Goal: Information Seeking & Learning: Learn about a topic

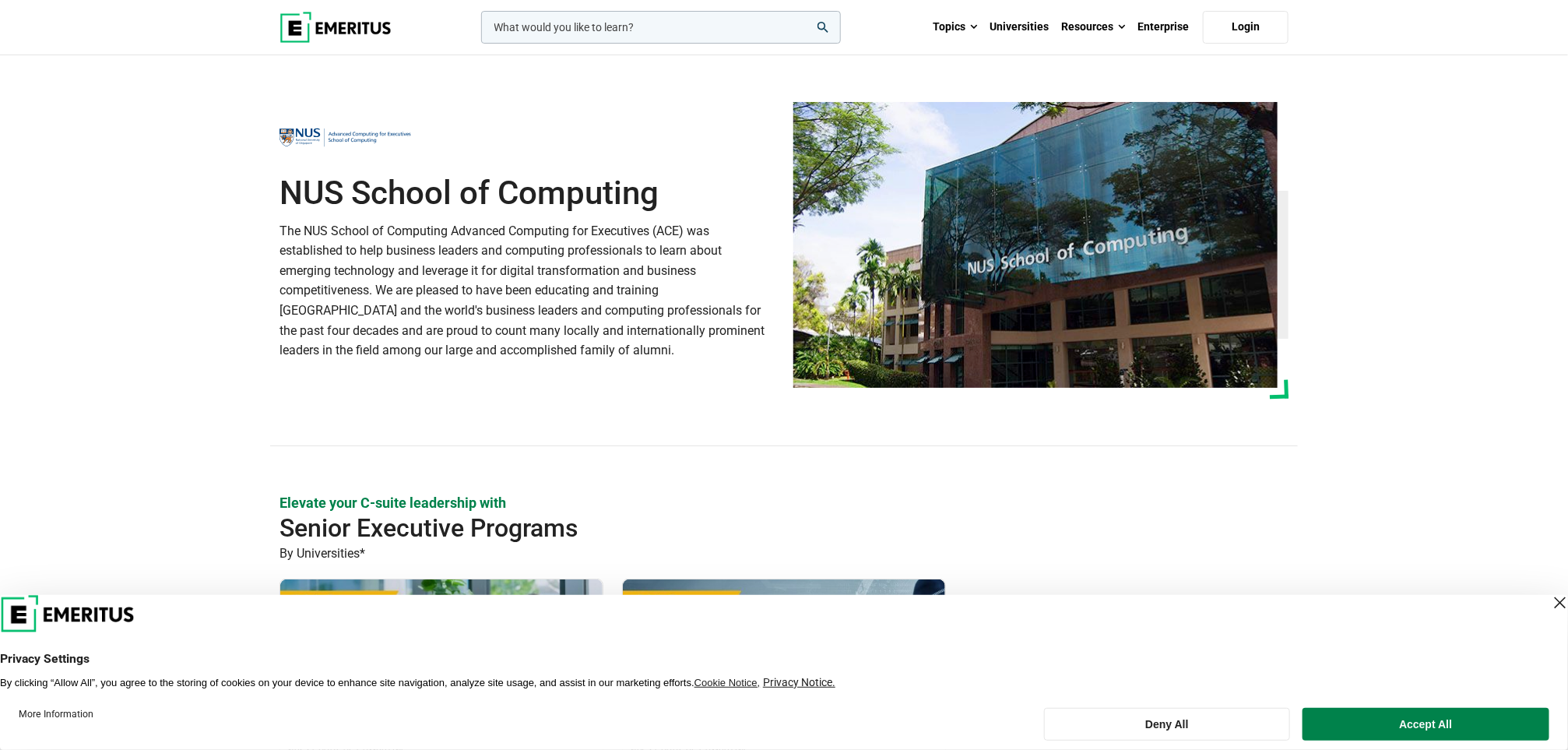
click at [1549, 600] on div "Close Layer" at bounding box center [1560, 602] width 22 height 22
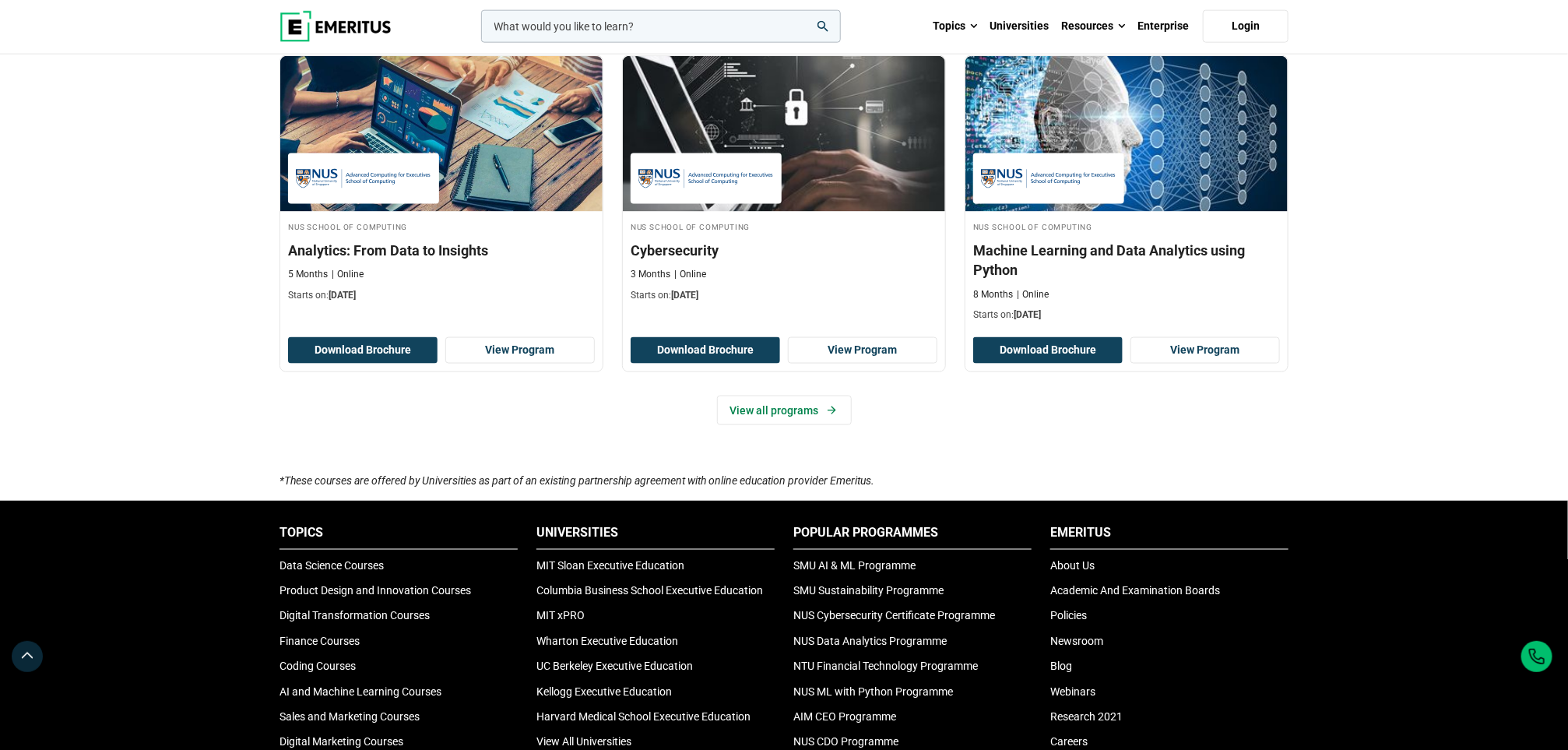
scroll to position [1022, 0]
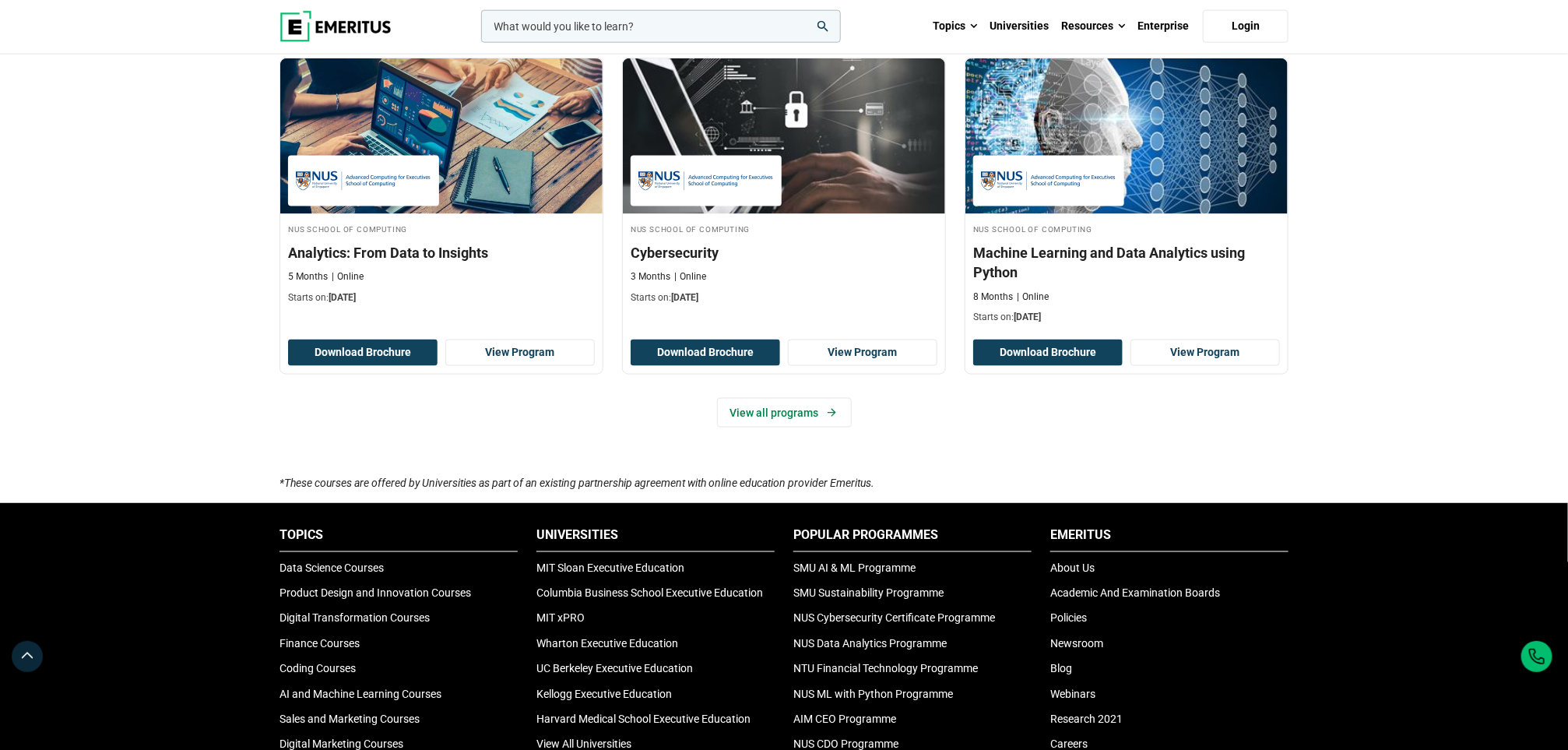
click at [456, 486] on icon "*These courses are offered by Universities as part of an existing partnership a…" at bounding box center [577, 482] width 595 height 12
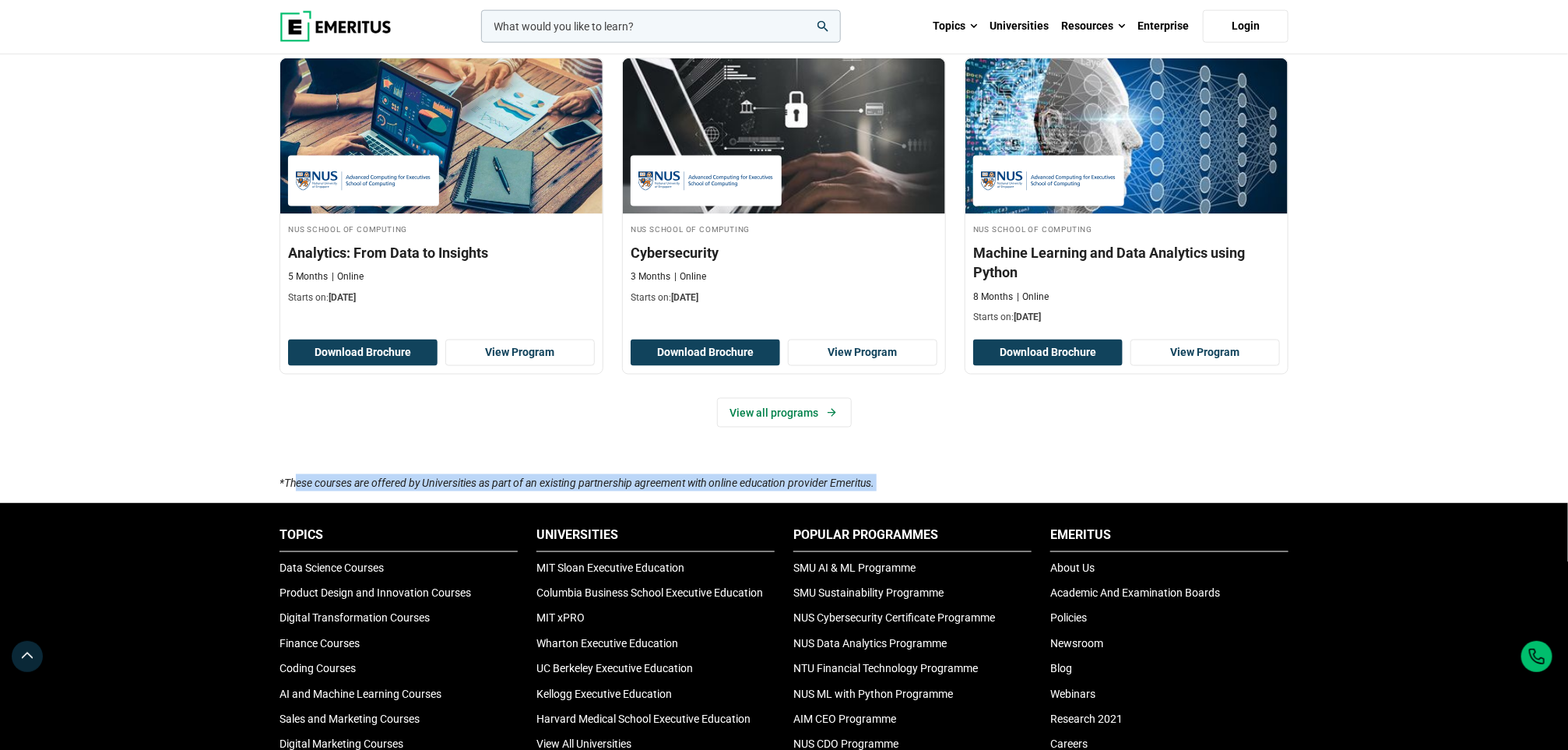
click at [456, 486] on icon "*These courses are offered by Universities as part of an existing partnership a…" at bounding box center [577, 482] width 595 height 12
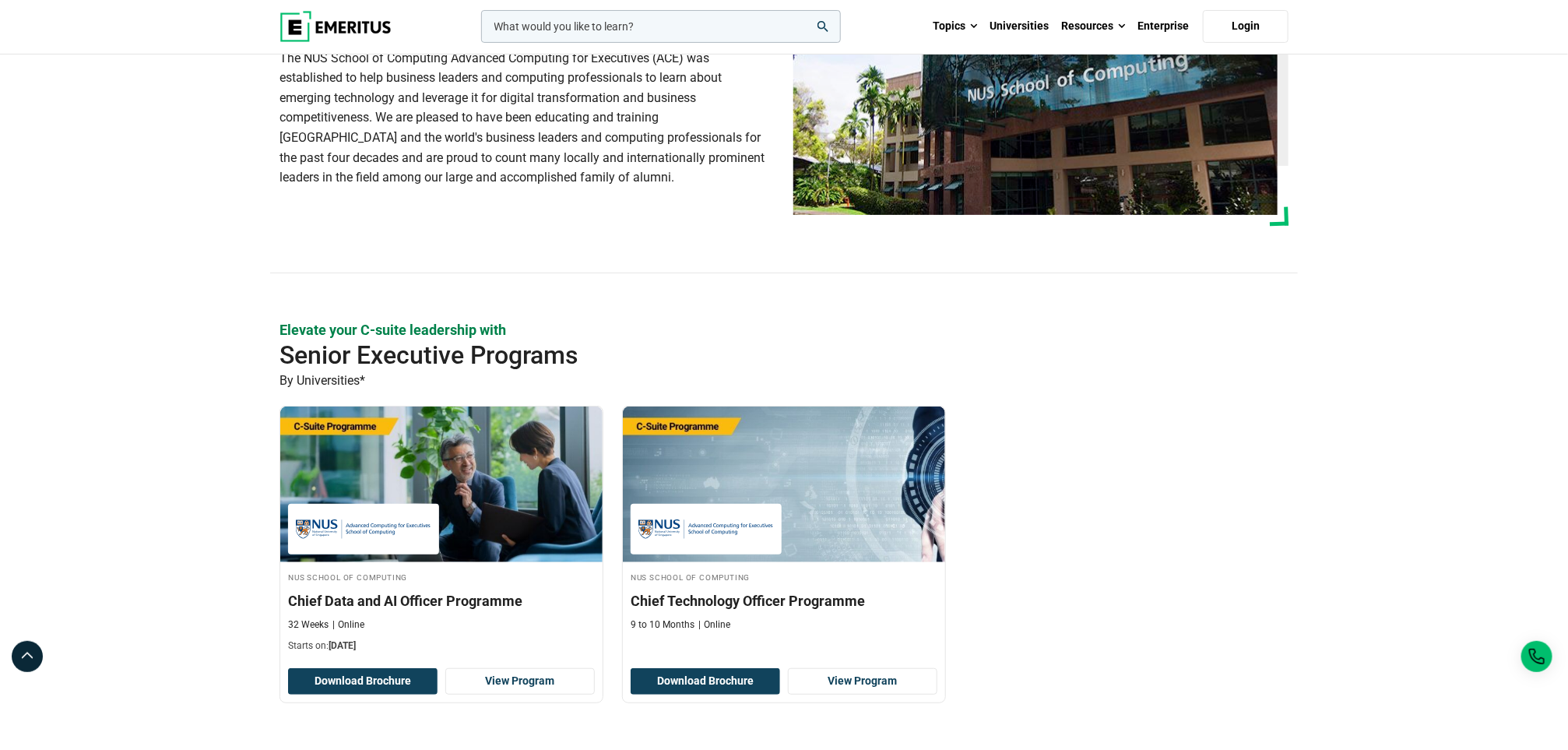
scroll to position [0, 0]
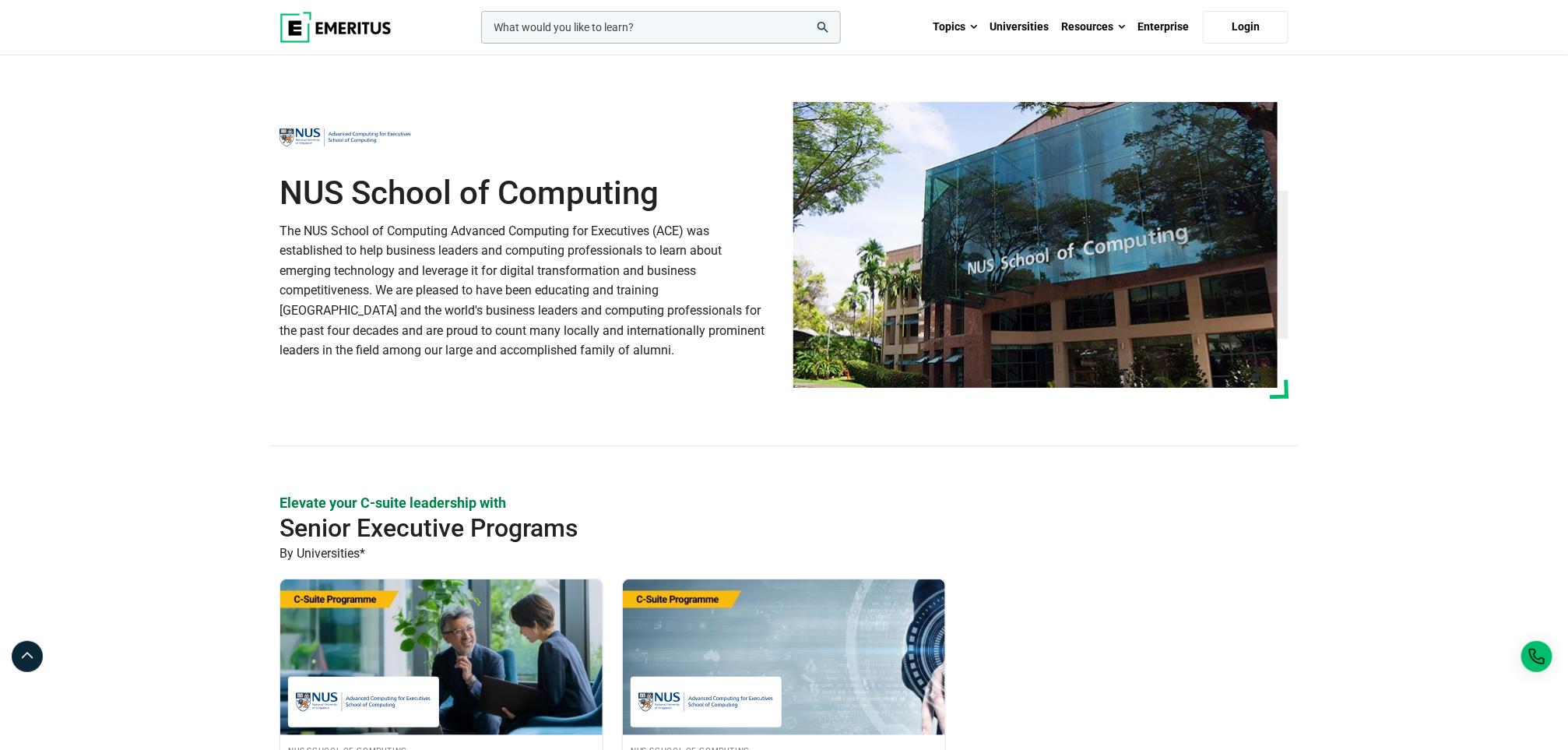
click at [280, 230] on p "The NUS School of Computing Advanced Computing for Executives (ACE) was establi…" at bounding box center [527, 291] width 495 height 139
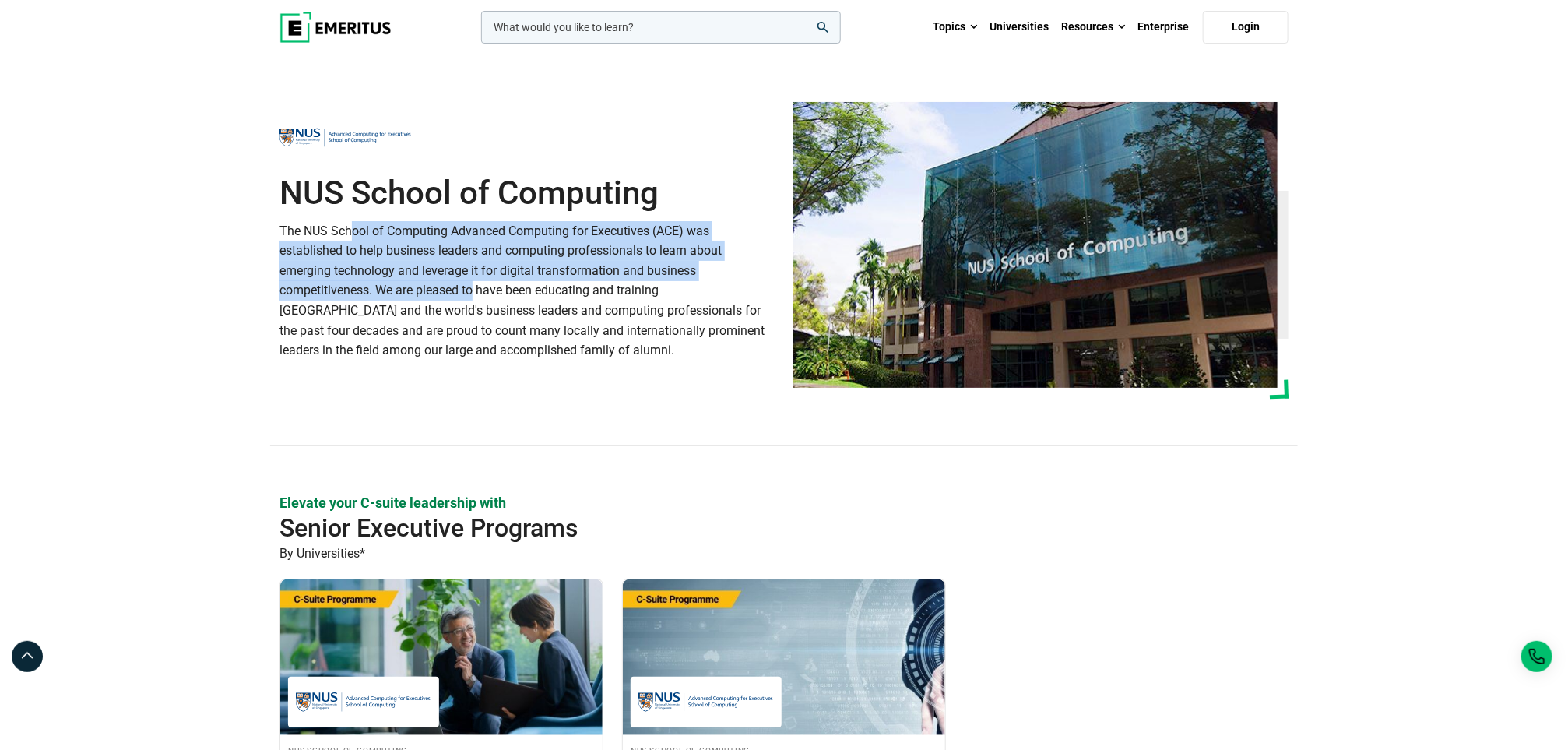
drag, startPoint x: 279, startPoint y: 230, endPoint x: 418, endPoint y: 302, distance: 156.5
click at [418, 302] on p "The NUS School of Computing Advanced Computing for Executives (ACE) was establi…" at bounding box center [527, 291] width 495 height 139
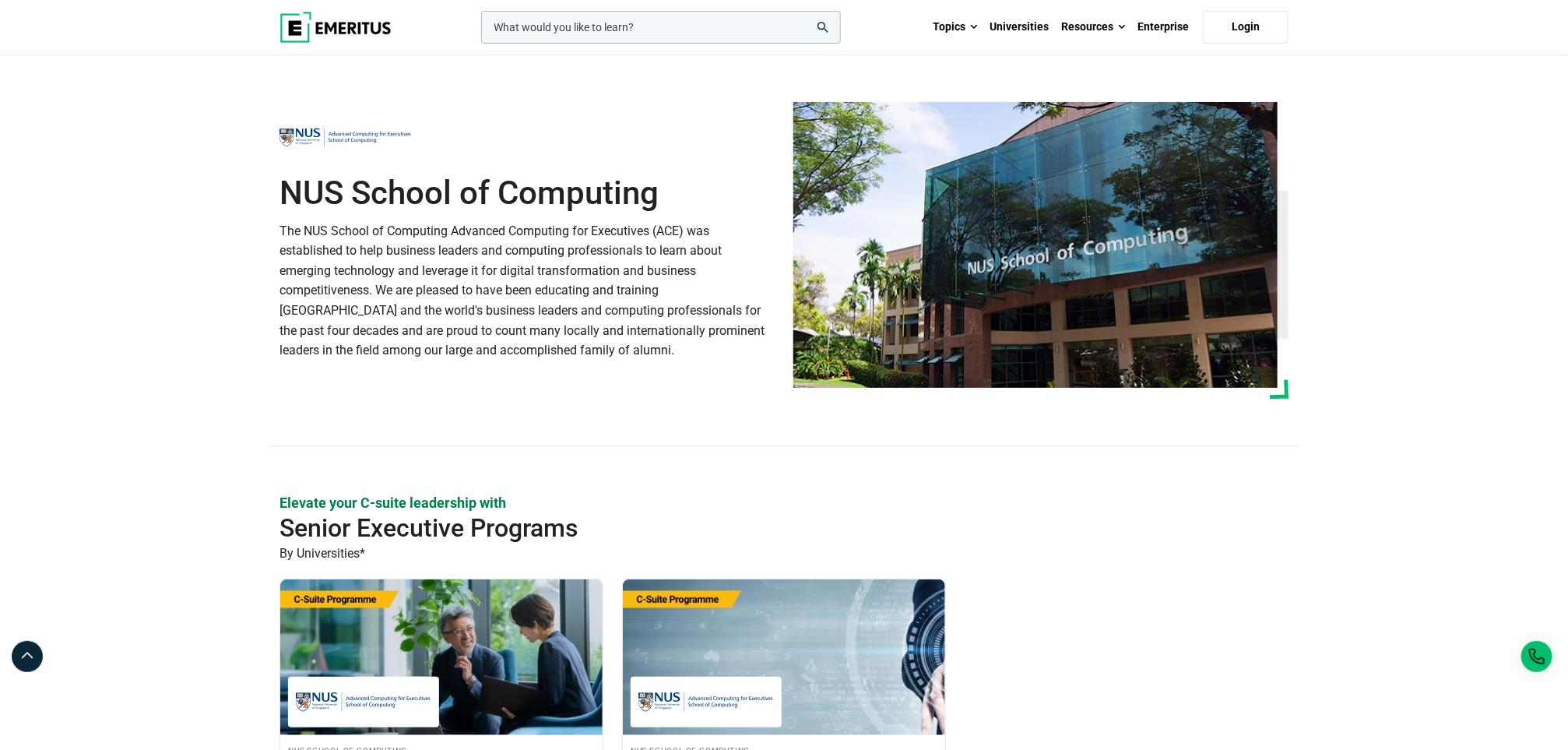
click at [472, 344] on p "The NUS School of Computing Advanced Computing for Executives (ACE) was establi…" at bounding box center [527, 291] width 495 height 139
click at [555, 375] on div "NUS School of Computing The NUS School of Computing Advanced Computing for Exec…" at bounding box center [527, 250] width 514 height 259
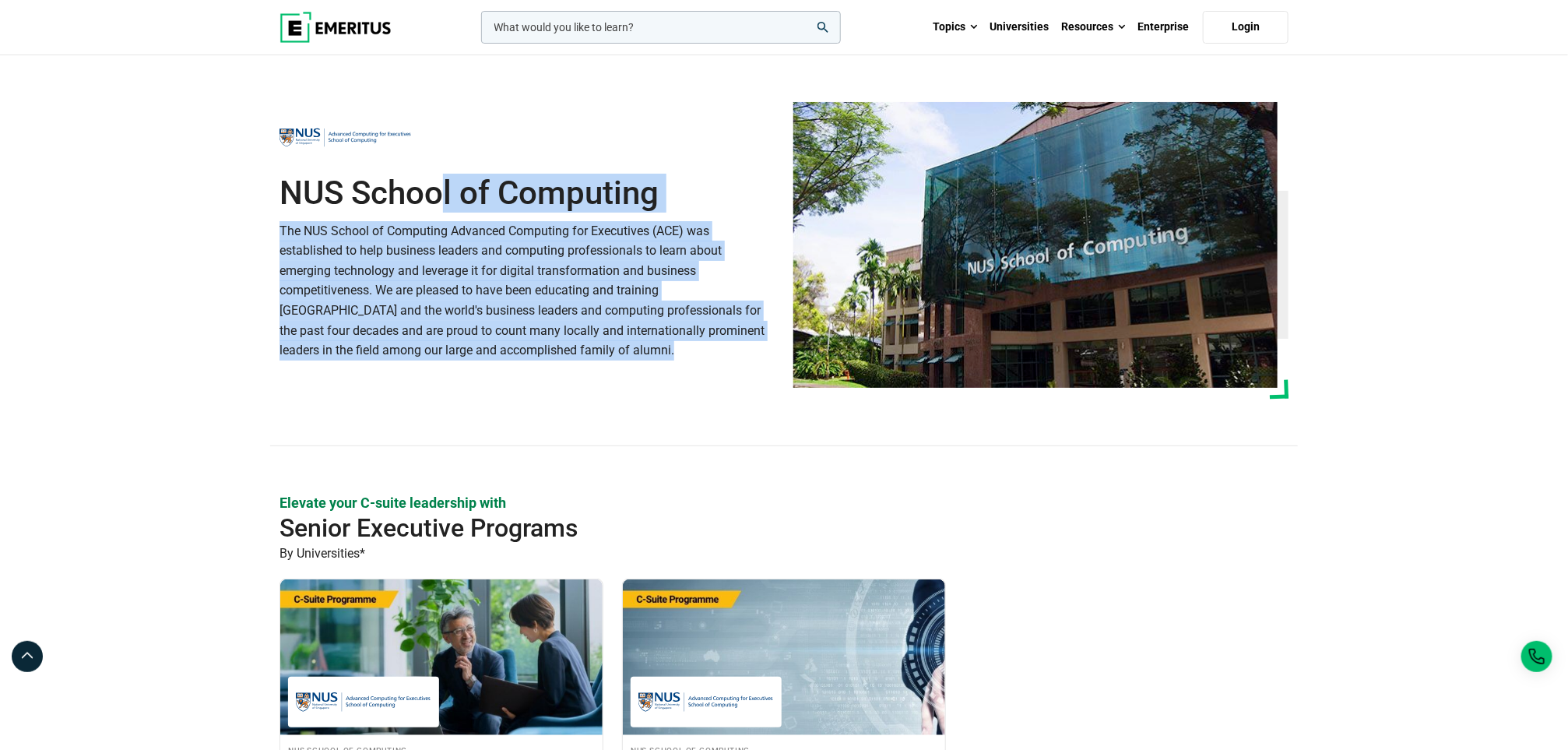
drag, startPoint x: 555, startPoint y: 375, endPoint x: 273, endPoint y: 183, distance: 341.2
click at [273, 183] on div "NUS School of Computing The NUS School of Computing Advanced Computing for Exec…" at bounding box center [527, 250] width 514 height 259
copy div "NUS School of Computing The NUS School of Computing Advanced Computing for Exec…"
